Goal: Navigation & Orientation: Find specific page/section

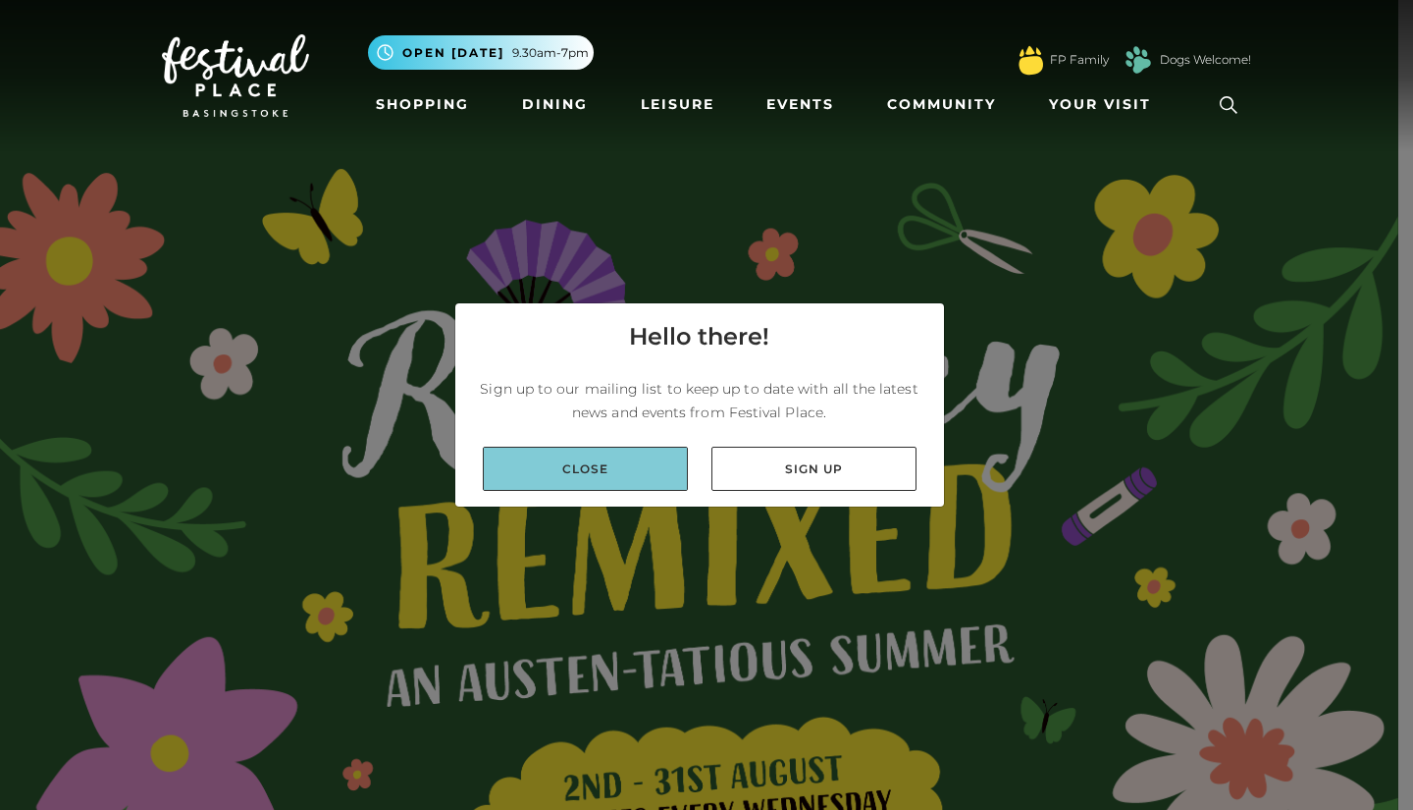
click at [598, 482] on link "Close" at bounding box center [585, 469] width 205 height 44
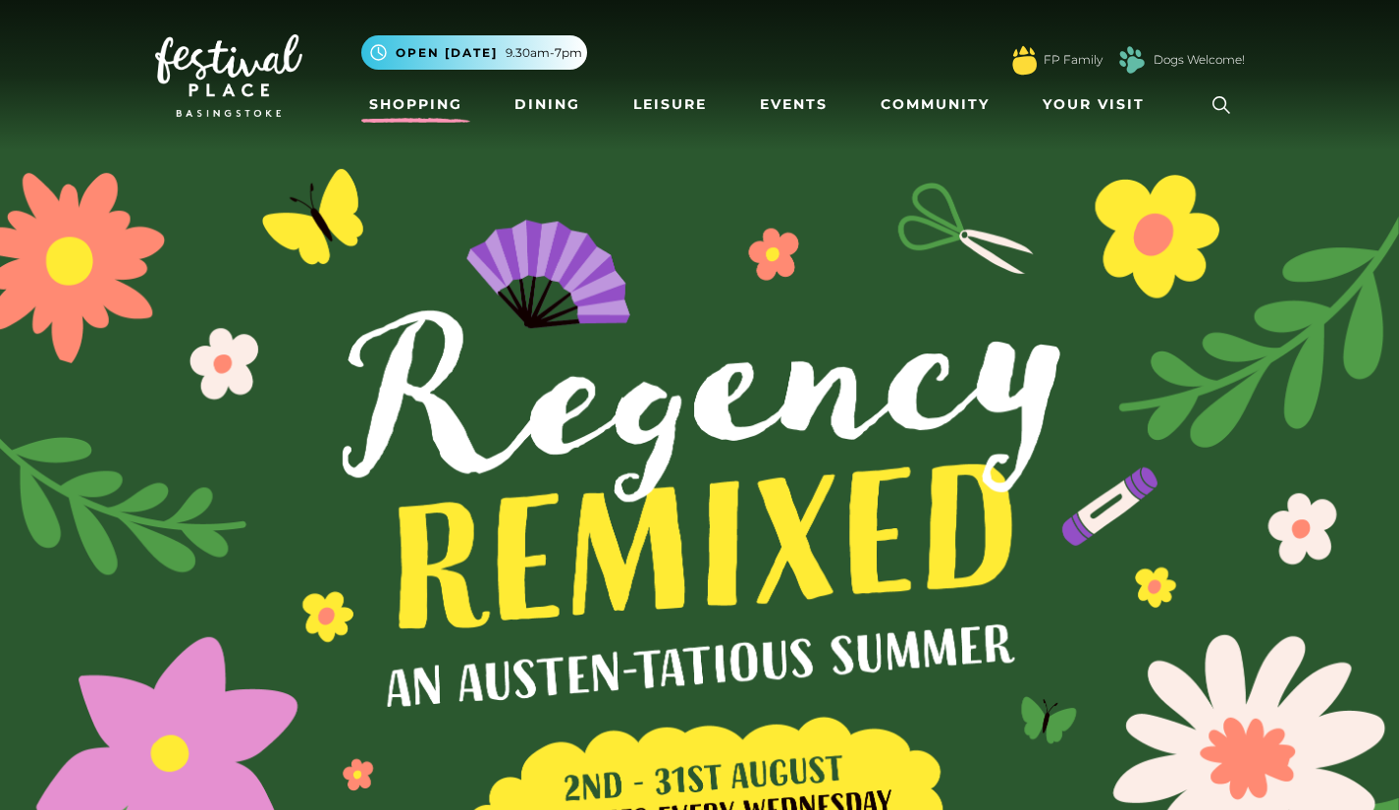
click at [438, 98] on link "Shopping" at bounding box center [415, 104] width 109 height 36
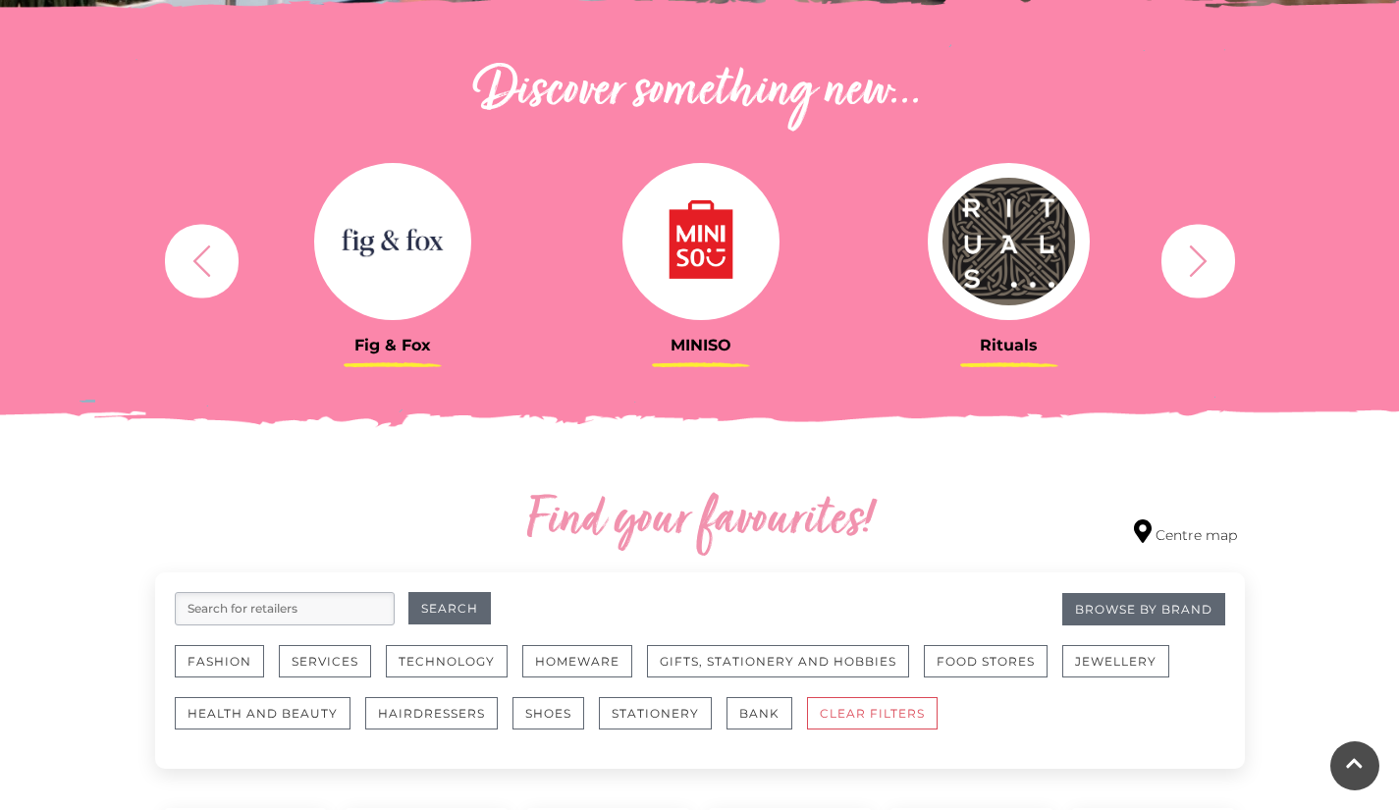
scroll to position [667, 0]
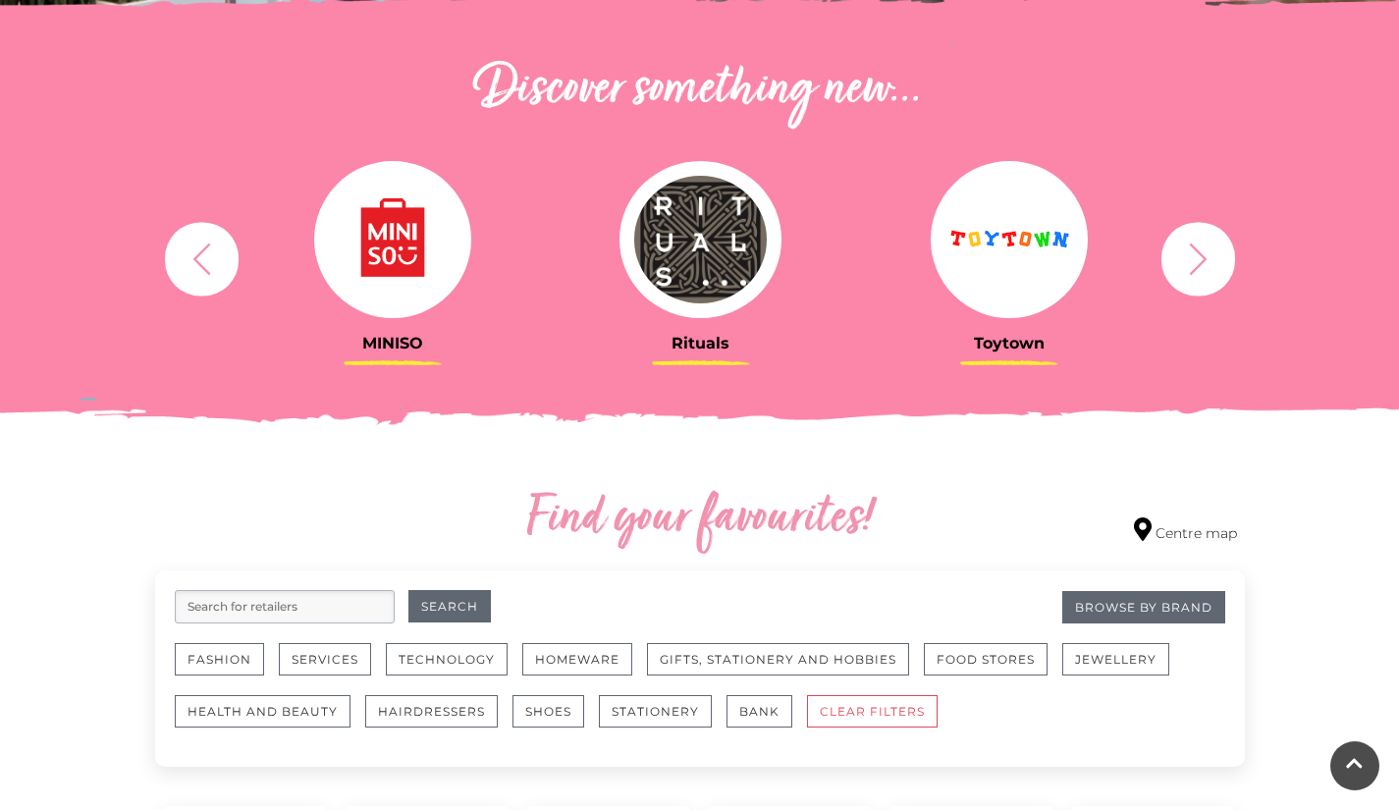
click at [1216, 280] on button "button" at bounding box center [1198, 259] width 74 height 74
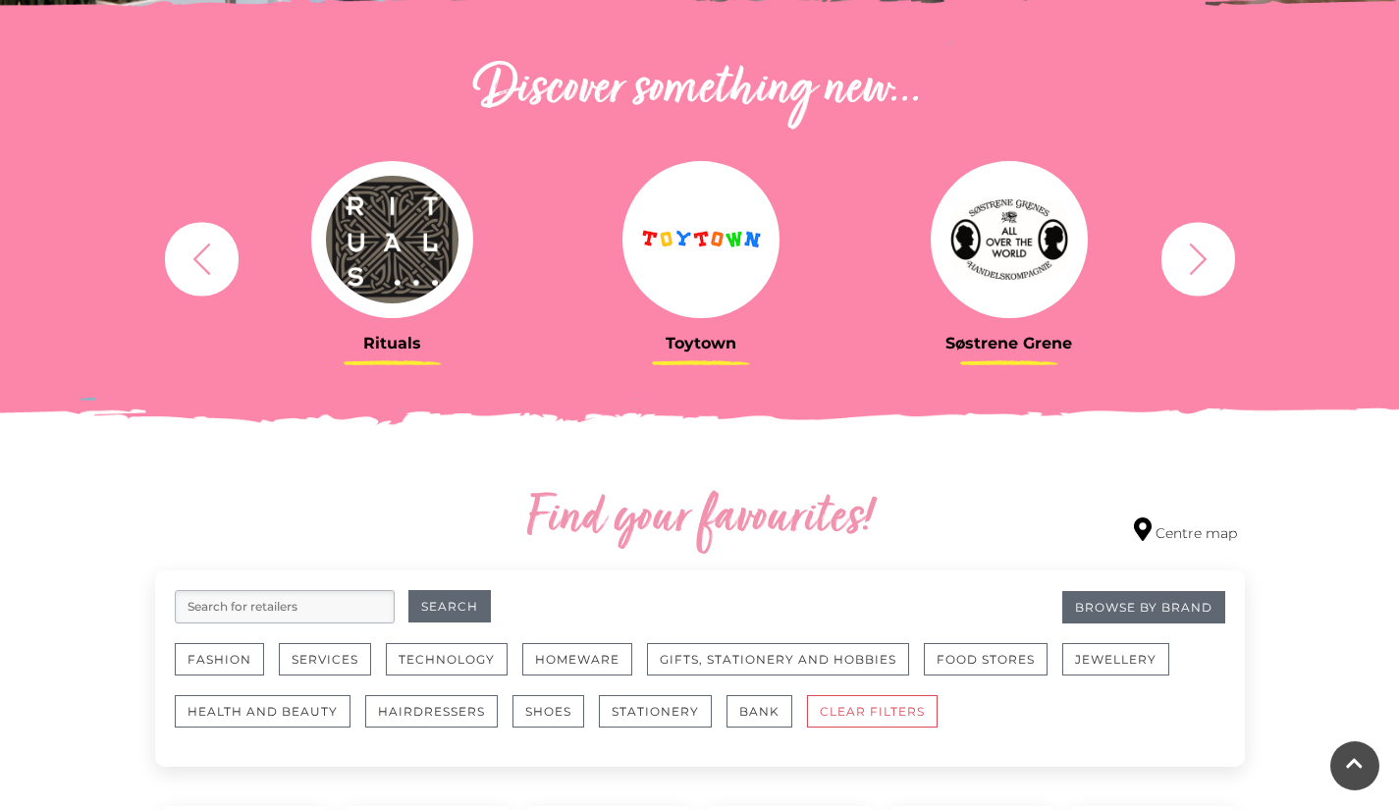
click at [1216, 280] on button "button" at bounding box center [1198, 259] width 74 height 74
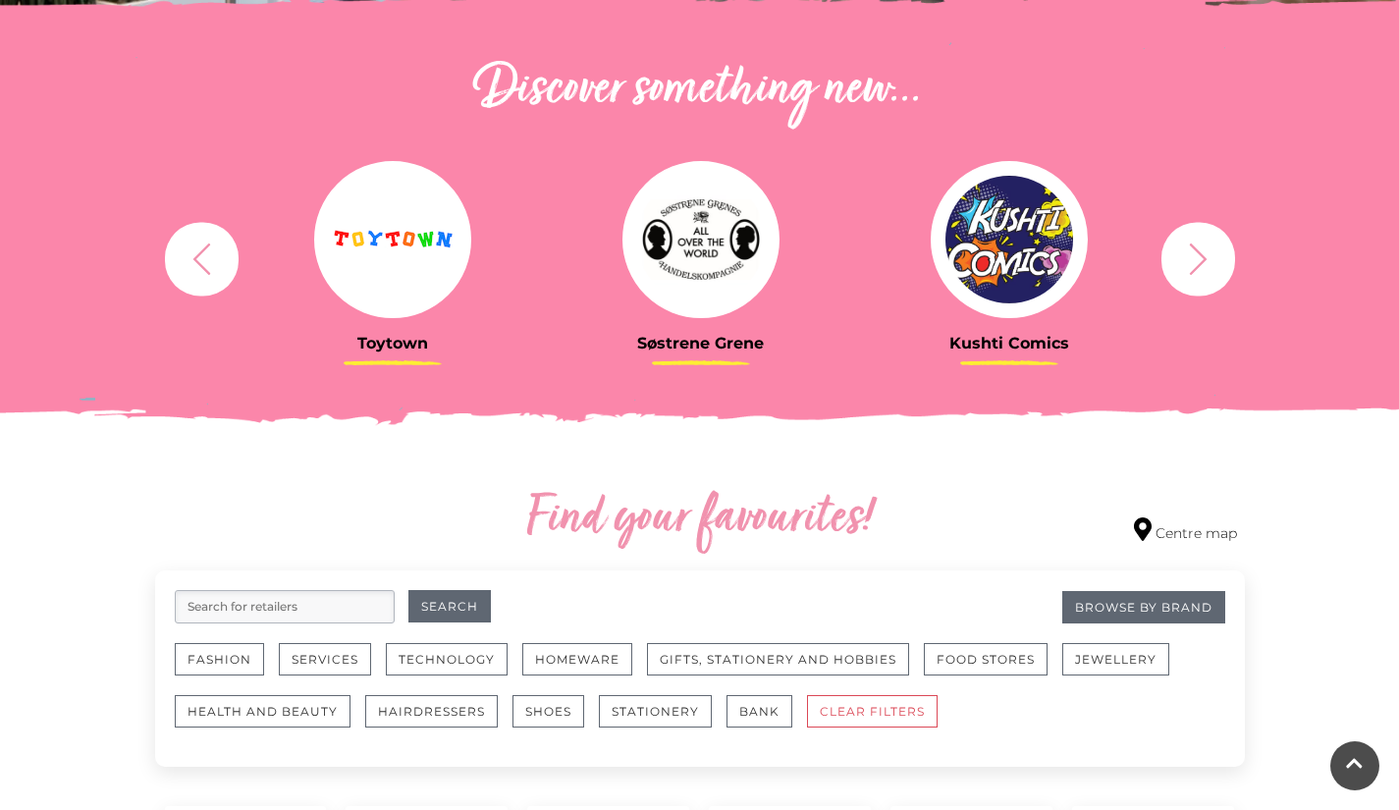
click at [1216, 280] on button "button" at bounding box center [1198, 259] width 74 height 74
click at [1201, 258] on icon "button" at bounding box center [1198, 258] width 36 height 36
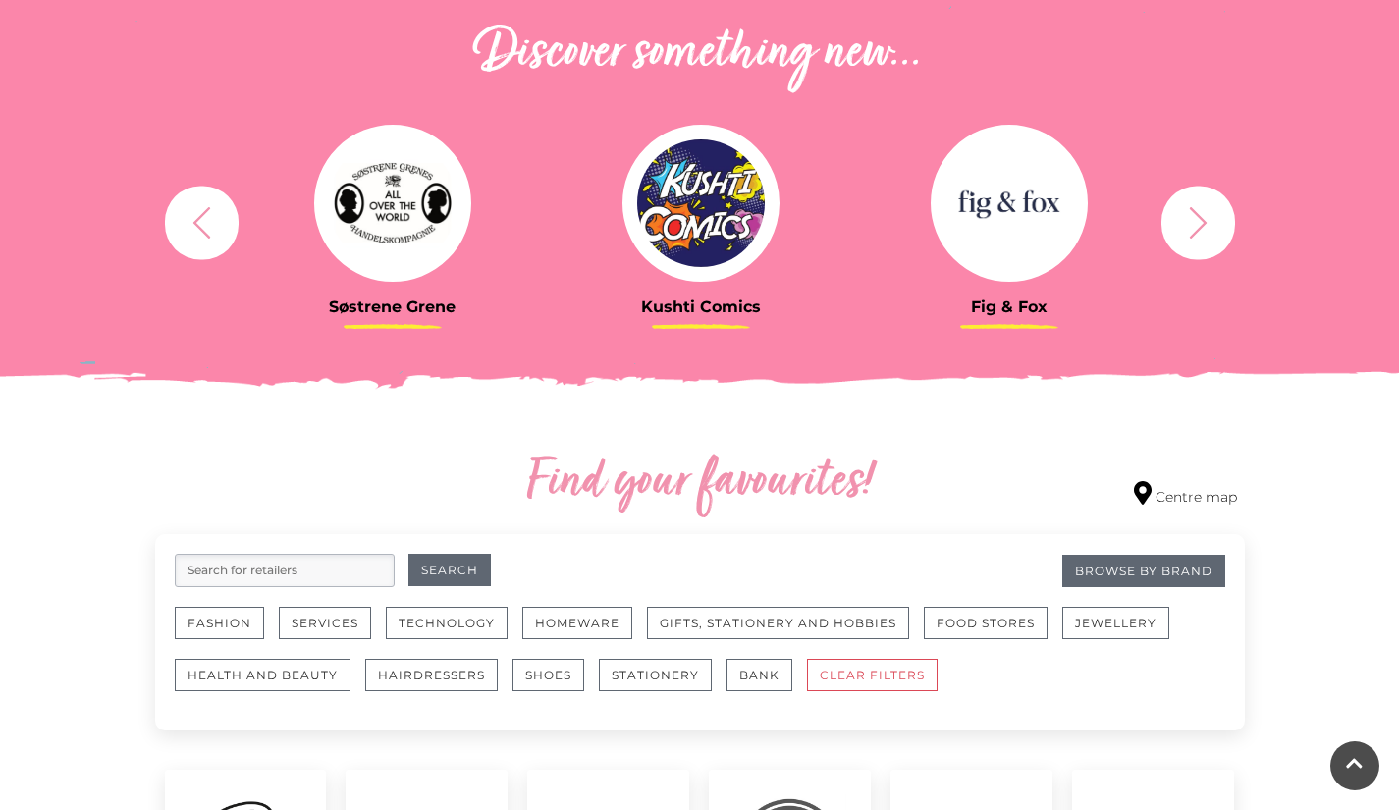
scroll to position [707, 0]
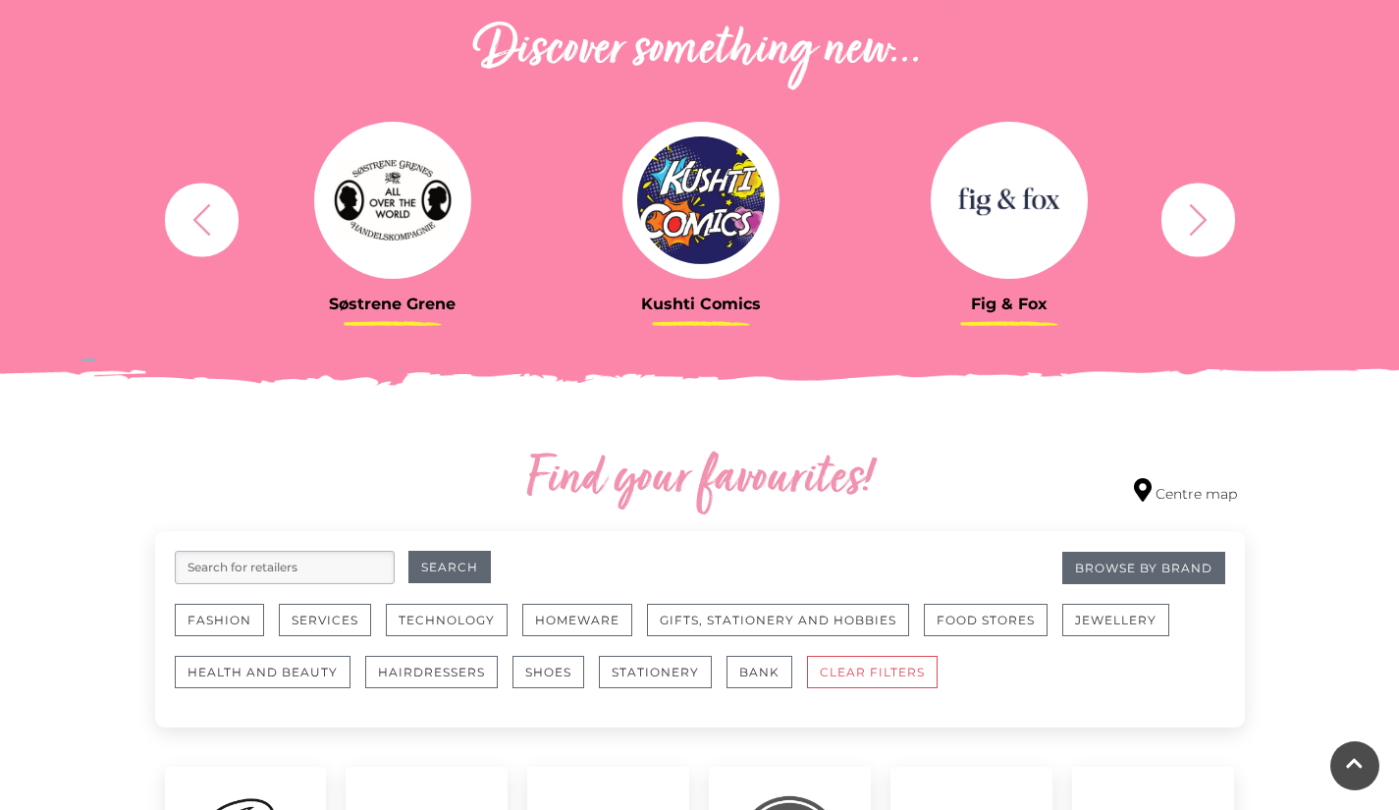
click at [1200, 225] on icon "button" at bounding box center [1198, 218] width 18 height 31
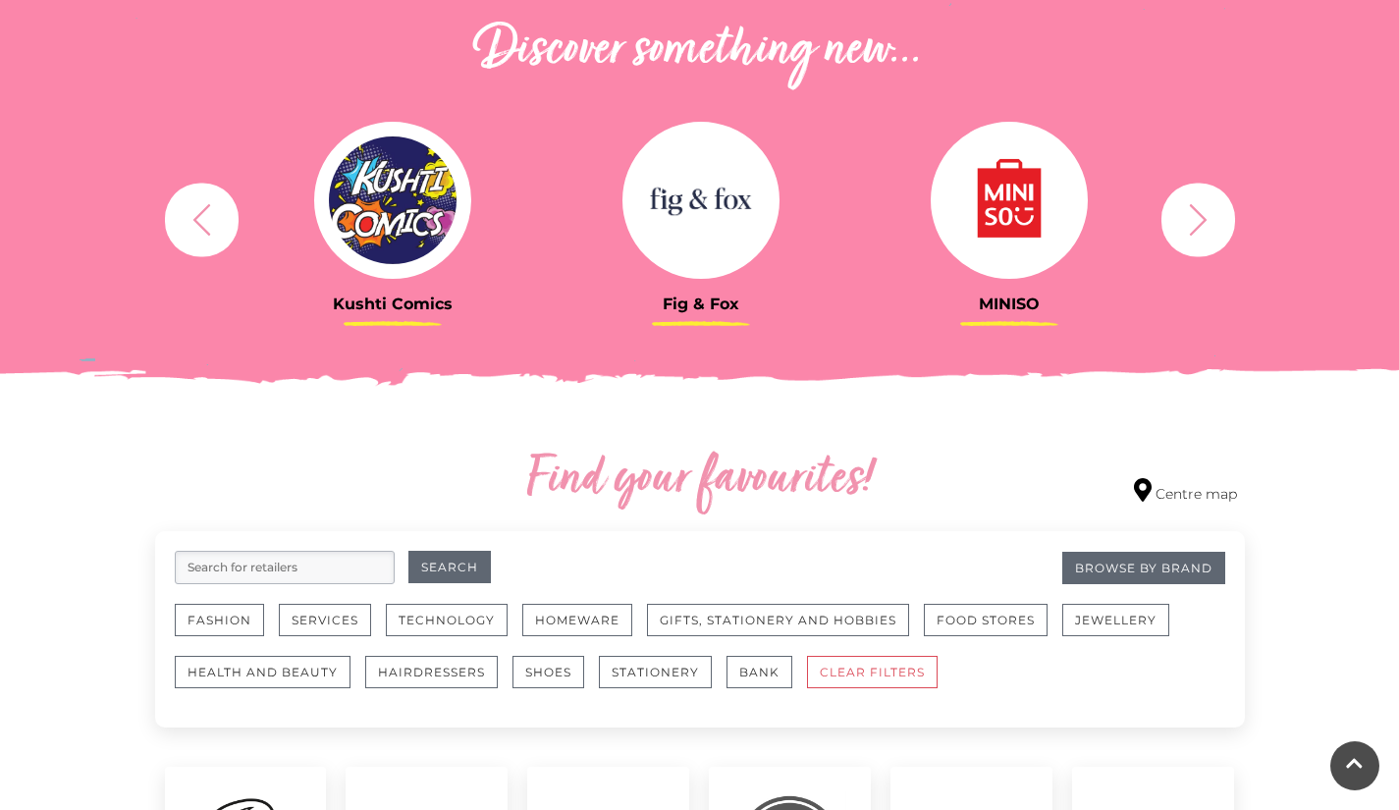
click at [1200, 225] on icon "button" at bounding box center [1198, 218] width 18 height 31
click at [1194, 217] on icon "button" at bounding box center [1198, 219] width 36 height 36
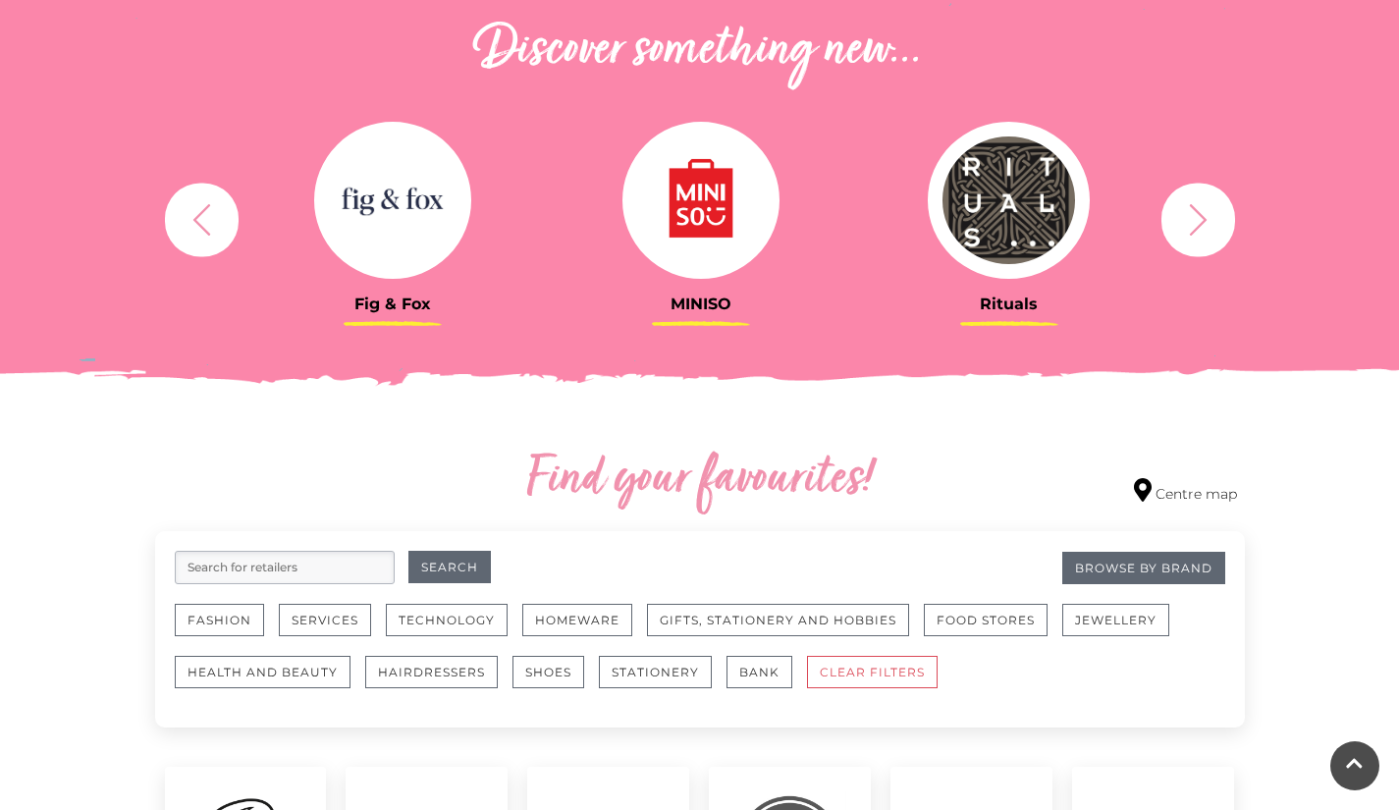
click at [1194, 217] on icon "button" at bounding box center [1198, 219] width 36 height 36
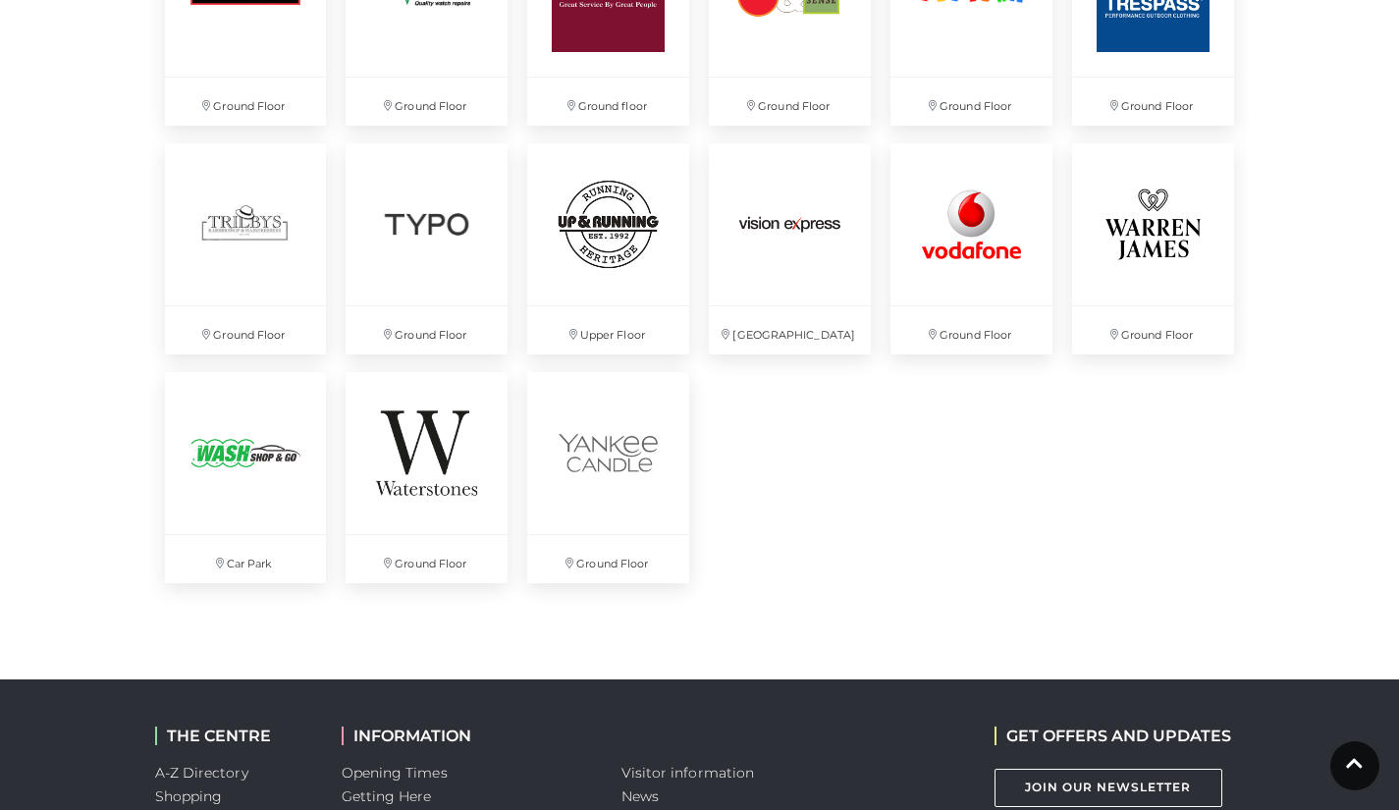
scroll to position [5222, 0]
